Goal: Task Accomplishment & Management: Complete application form

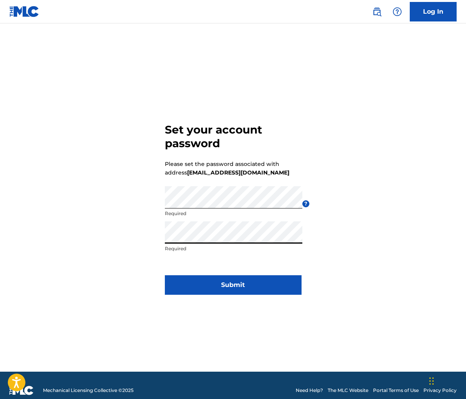
click at [233, 285] on button "Submit" at bounding box center [233, 286] width 137 height 20
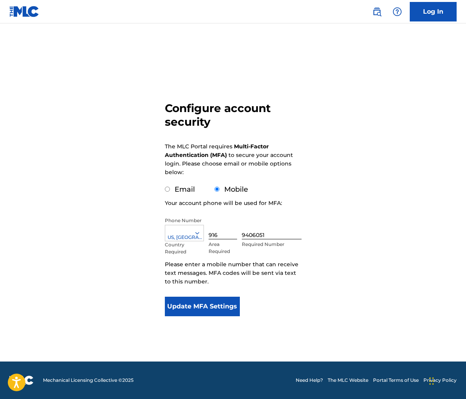
click at [166, 190] on input "Email" at bounding box center [167, 189] width 5 height 5
radio input "true"
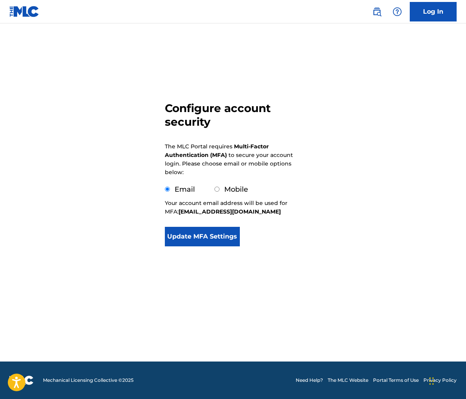
click at [195, 237] on button "Update MFA Settings" at bounding box center [202, 237] width 75 height 20
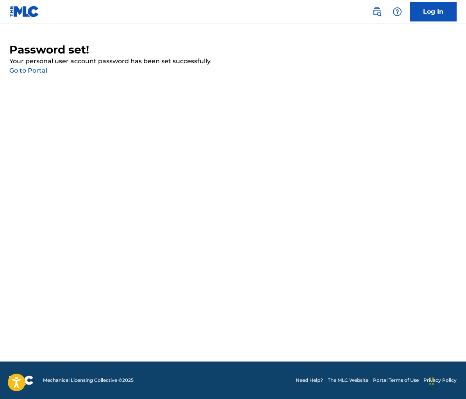
click at [24, 70] on link "Go to Portal" at bounding box center [28, 70] width 38 height 7
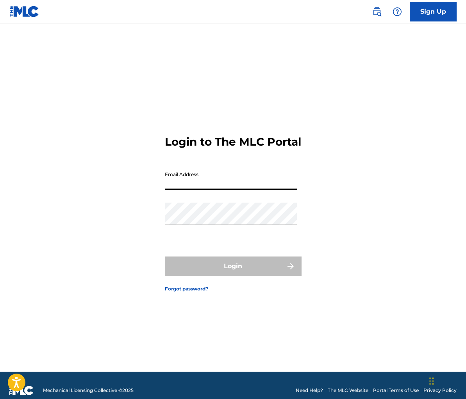
type input "[EMAIL_ADDRESS][DOMAIN_NAME]"
click at [233, 273] on button "Login" at bounding box center [233, 267] width 137 height 20
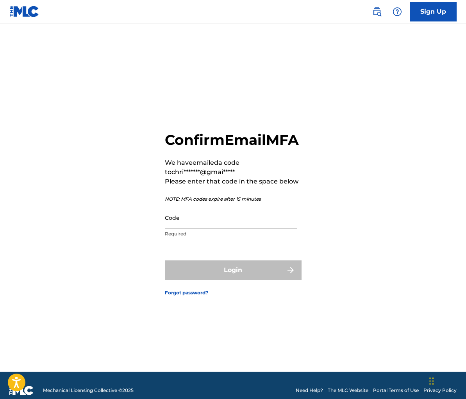
click at [209, 229] on input "Code" at bounding box center [231, 218] width 132 height 22
click at [184, 229] on input "Code" at bounding box center [231, 218] width 132 height 22
paste input "178827"
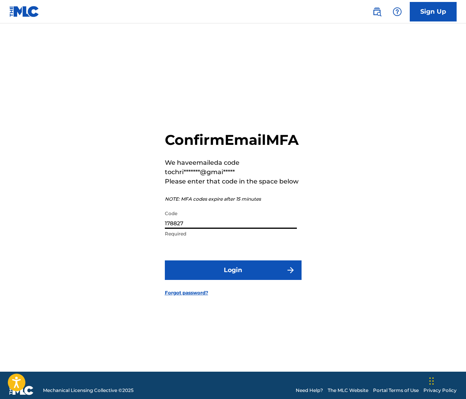
type input "178827"
click at [199, 268] on form "Confirm Email MFA We have emailed a code to chri*******@gmai***** Please enter …" at bounding box center [233, 207] width 137 height 329
click at [199, 276] on button "Login" at bounding box center [233, 271] width 137 height 20
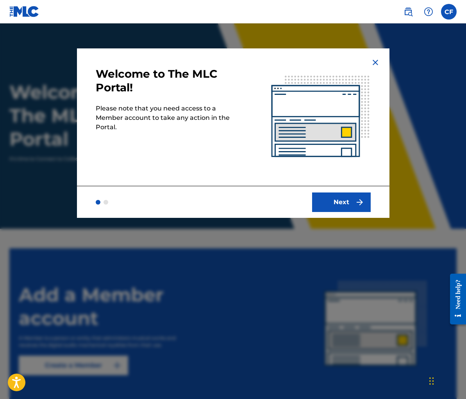
click at [345, 204] on button "Next" at bounding box center [341, 203] width 59 height 20
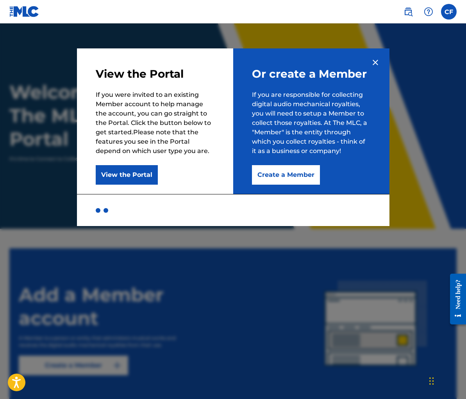
click at [375, 67] on img at bounding box center [375, 62] width 9 height 9
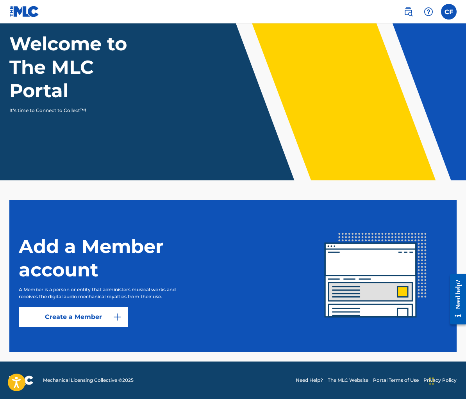
scroll to position [48, 0]
click at [116, 327] on section "Add a Member account A Member is a person or entity that administers musical wo…" at bounding box center [232, 276] width 447 height 152
click at [116, 319] on img at bounding box center [117, 317] width 9 height 9
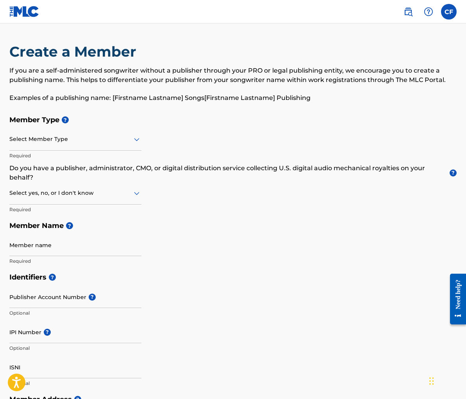
click at [100, 148] on div "Select Member Type" at bounding box center [75, 140] width 132 height 22
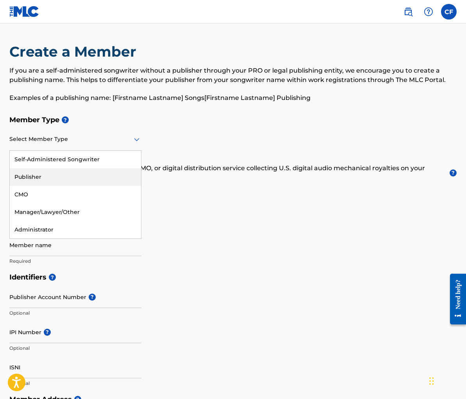
click at [70, 182] on div "Publisher" at bounding box center [75, 177] width 131 height 18
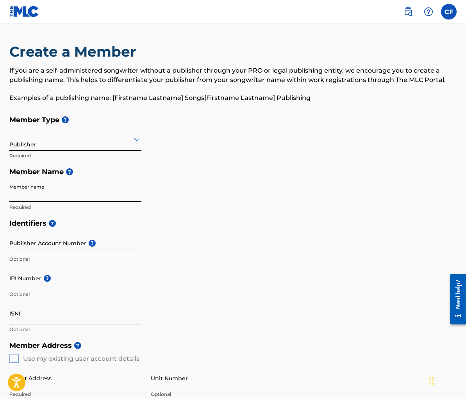
click at [51, 136] on div at bounding box center [75, 139] width 132 height 10
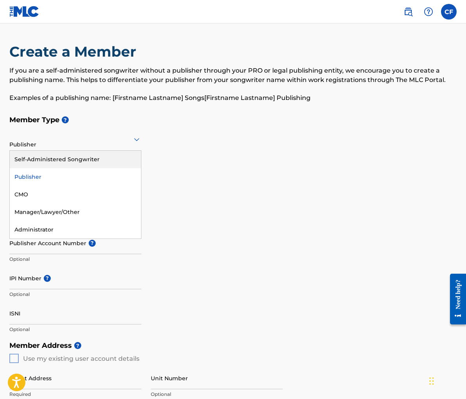
click at [52, 165] on div "Self-Administered Songwriter" at bounding box center [75, 160] width 131 height 18
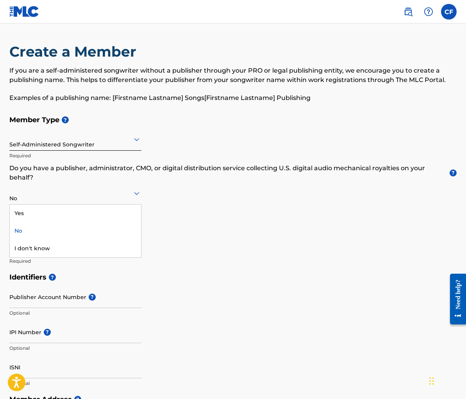
click at [46, 193] on div at bounding box center [75, 193] width 132 height 10
click at [25, 252] on div "I don't know" at bounding box center [75, 249] width 131 height 18
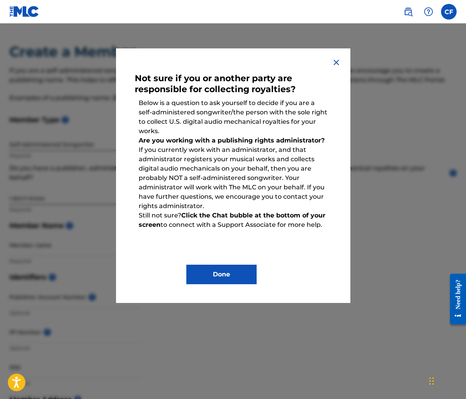
click at [240, 273] on button "Done" at bounding box center [221, 275] width 70 height 20
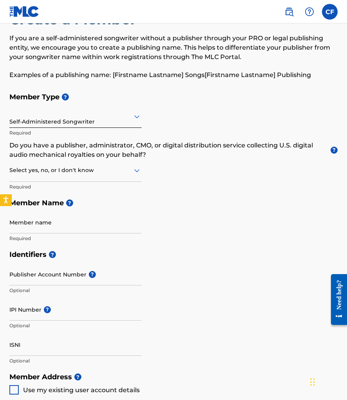
scroll to position [34, 0]
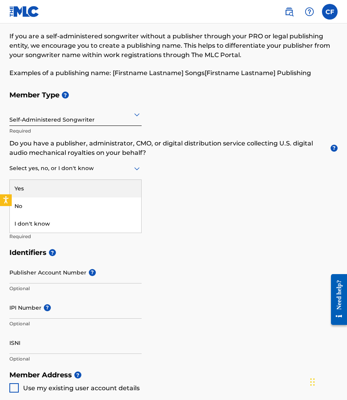
click at [70, 170] on div at bounding box center [75, 168] width 132 height 10
click at [73, 170] on div at bounding box center [75, 168] width 132 height 10
click at [109, 175] on div "Select yes, no, or I don't know" at bounding box center [75, 168] width 132 height 22
click at [127, 172] on div at bounding box center [75, 168] width 132 height 10
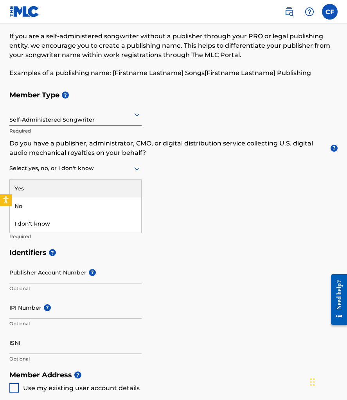
click at [115, 170] on div at bounding box center [75, 168] width 132 height 10
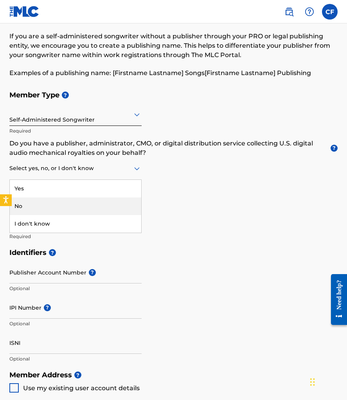
click at [72, 202] on div "No" at bounding box center [75, 206] width 131 height 18
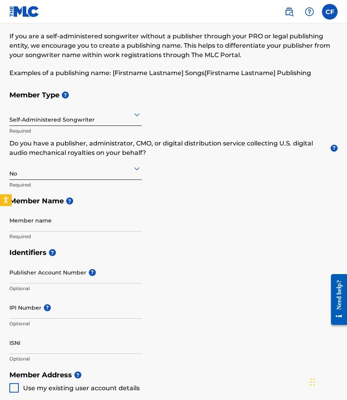
click at [53, 227] on input "Member name" at bounding box center [75, 220] width 132 height 22
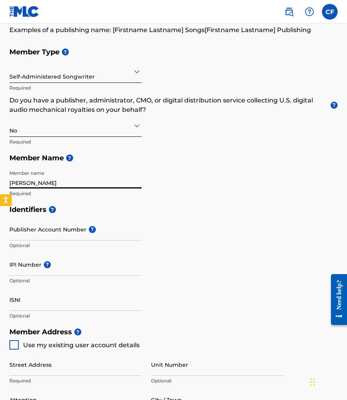
scroll to position [86, 0]
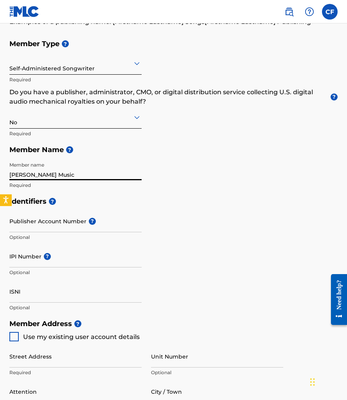
type input "[PERSON_NAME] Music"
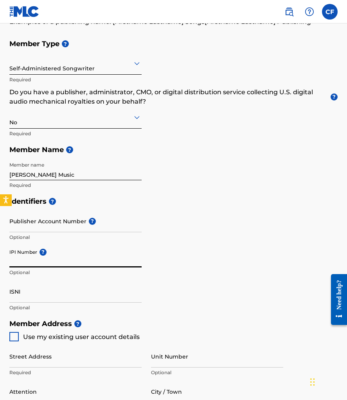
click at [30, 257] on input "IPI Number ?" at bounding box center [75, 256] width 132 height 22
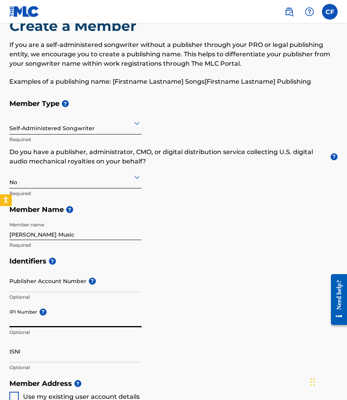
scroll to position [58, 0]
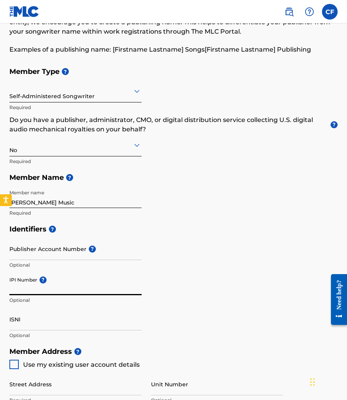
paste input "01033692278"
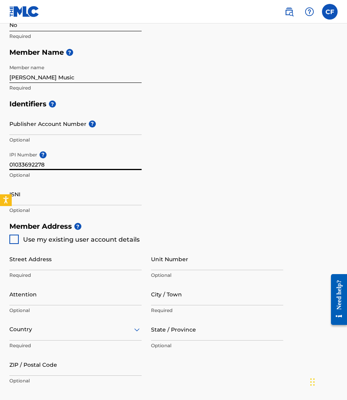
scroll to position [193, 0]
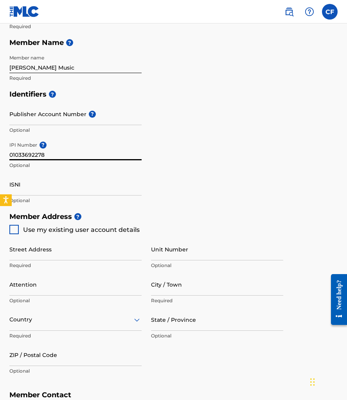
type input "01033692278"
click at [75, 227] on span "Use my existing user account details" at bounding box center [81, 229] width 116 height 7
type input "[STREET_ADDRESS]"
type input "[GEOGRAPHIC_DATA]"
type input "95901"
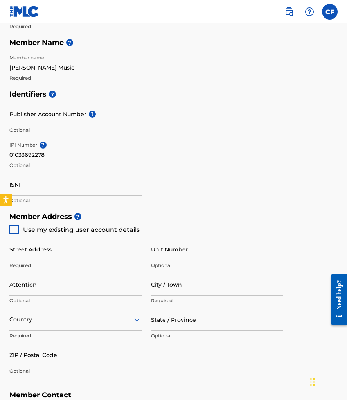
type input "916"
type input "9406051"
type input "[EMAIL_ADDRESS][DOMAIN_NAME]"
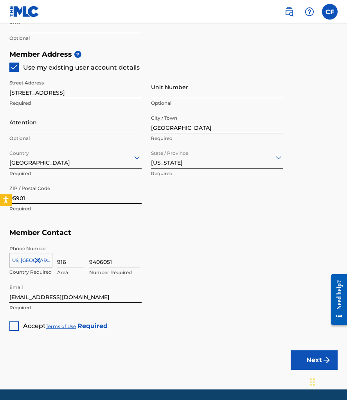
scroll to position [366, 0]
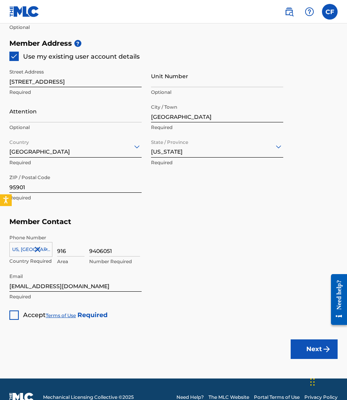
click at [15, 315] on div at bounding box center [13, 314] width 9 height 9
click at [293, 348] on button "Next" at bounding box center [313, 349] width 47 height 20
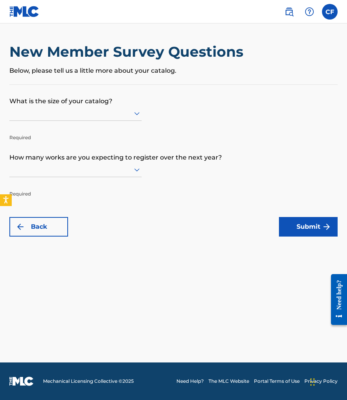
click at [66, 121] on div at bounding box center [75, 113] width 132 height 15
click at [47, 118] on div at bounding box center [75, 113] width 132 height 10
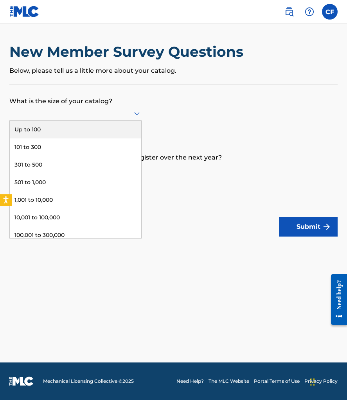
click at [40, 138] on div "Up to 100" at bounding box center [75, 130] width 131 height 18
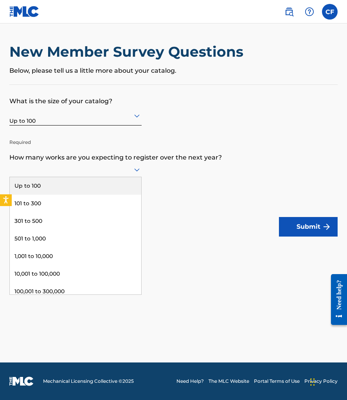
click at [44, 177] on div at bounding box center [75, 169] width 132 height 15
click at [54, 195] on div "Up to 100" at bounding box center [75, 186] width 131 height 18
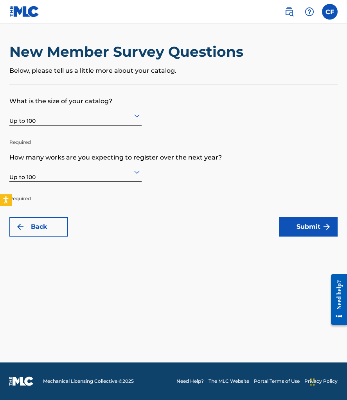
click at [297, 230] on button "Submit" at bounding box center [308, 227] width 59 height 20
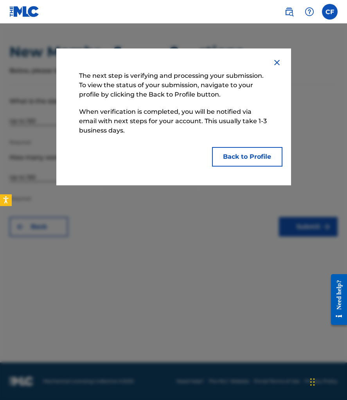
click at [227, 153] on button "Back to Profile" at bounding box center [247, 157] width 70 height 20
